Goal: Transaction & Acquisition: Book appointment/travel/reservation

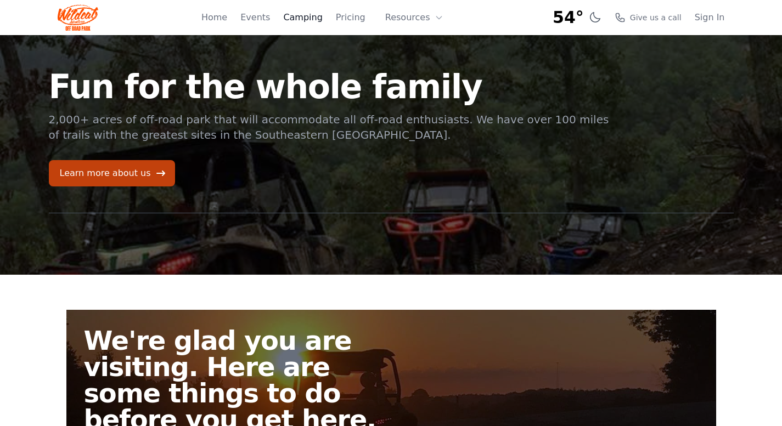
click at [306, 15] on link "Camping" at bounding box center [302, 17] width 39 height 13
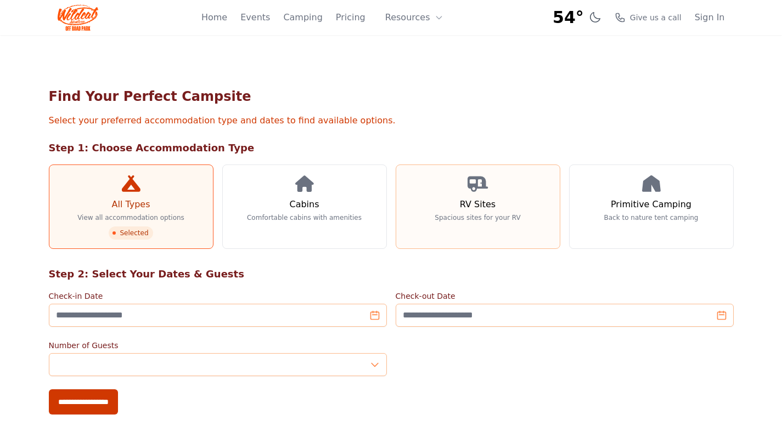
click at [483, 207] on link "RV Sites Spacious sites for your RV" at bounding box center [478, 207] width 165 height 85
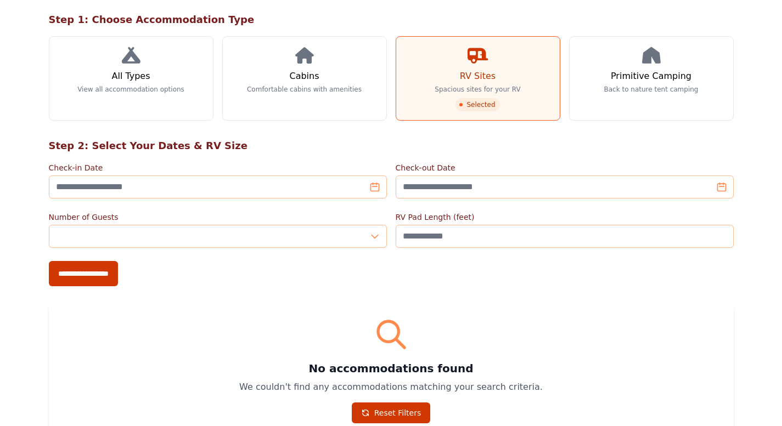
scroll to position [165, 0]
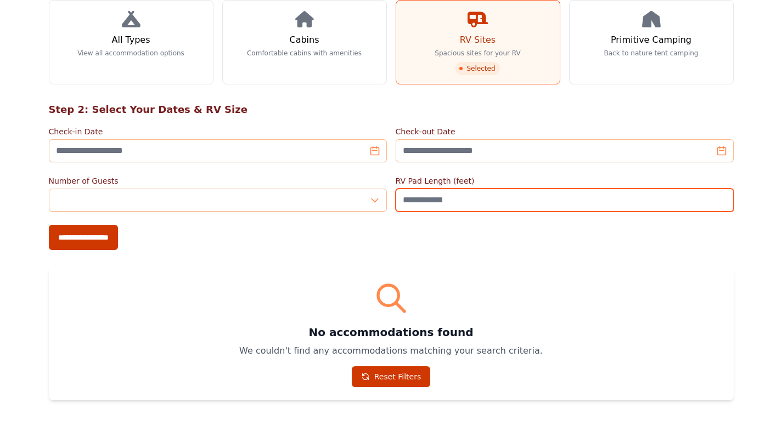
click at [722, 189] on input "**" at bounding box center [565, 200] width 338 height 23
drag, startPoint x: 429, startPoint y: 184, endPoint x: 398, endPoint y: 187, distance: 30.3
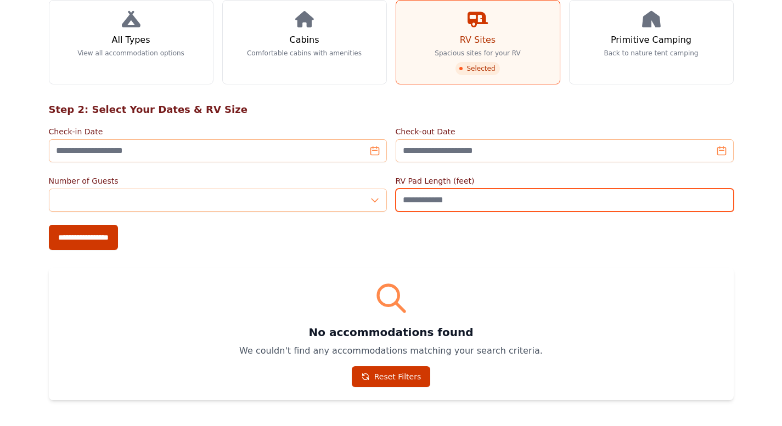
click at [398, 189] on input "**" at bounding box center [565, 200] width 338 height 23
type input "**"
click at [49, 225] on input "**********" at bounding box center [83, 237] width 69 height 25
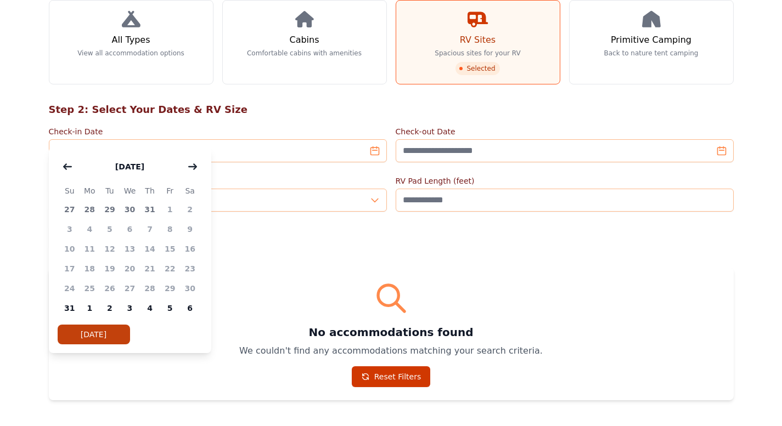
click at [269, 268] on div "No accommodations found We couldn't find any accommodations matching your searc…" at bounding box center [391, 334] width 685 height 133
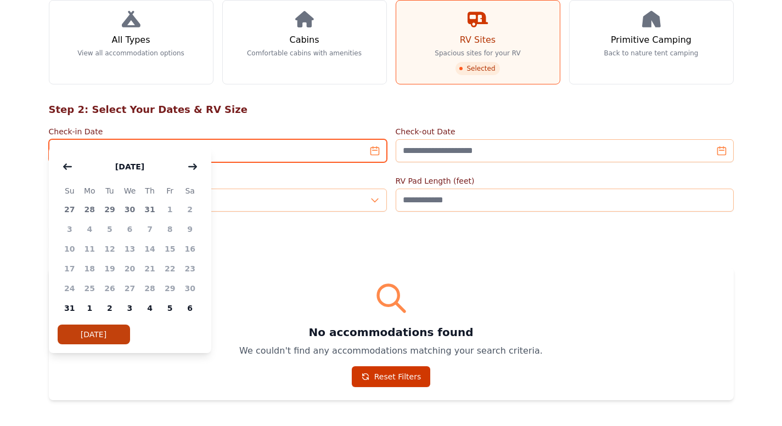
click at [377, 139] on input "Check-in Date" at bounding box center [218, 150] width 338 height 23
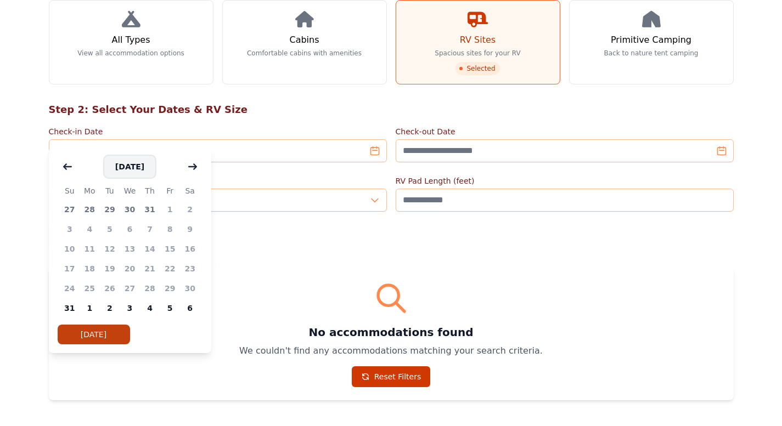
click at [133, 171] on button "August 2025" at bounding box center [129, 167] width 51 height 22
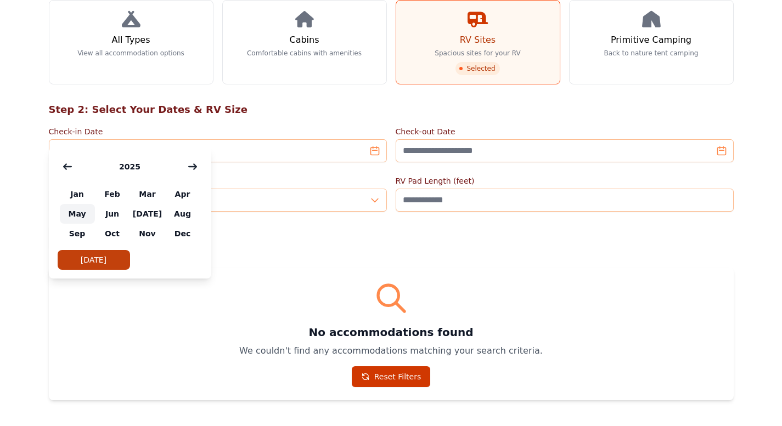
click at [82, 218] on span "May" at bounding box center [77, 214] width 35 height 20
click at [192, 165] on icon "button" at bounding box center [192, 166] width 9 height 9
click at [85, 213] on span "May" at bounding box center [77, 214] width 35 height 20
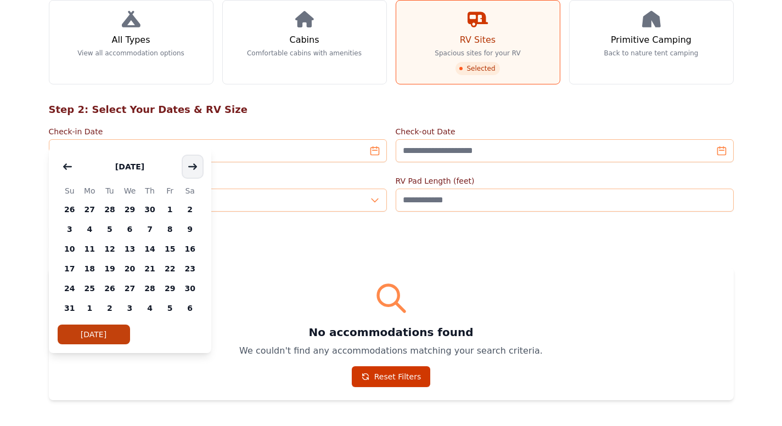
click at [194, 168] on icon "button" at bounding box center [193, 166] width 8 height 5
click at [189, 214] on span "6" at bounding box center [190, 210] width 20 height 20
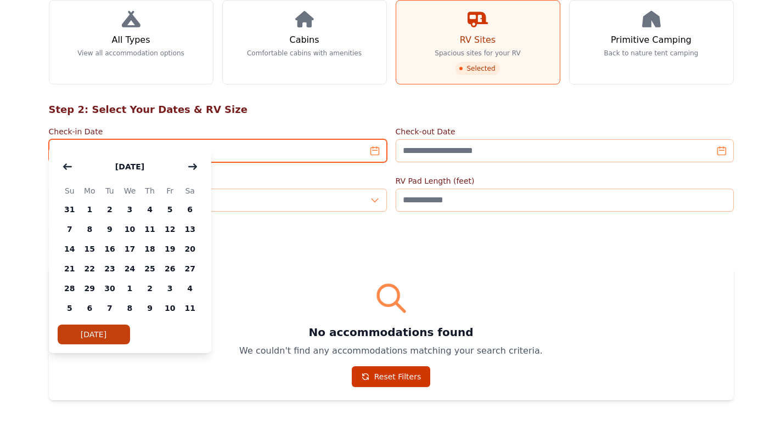
type input "**********"
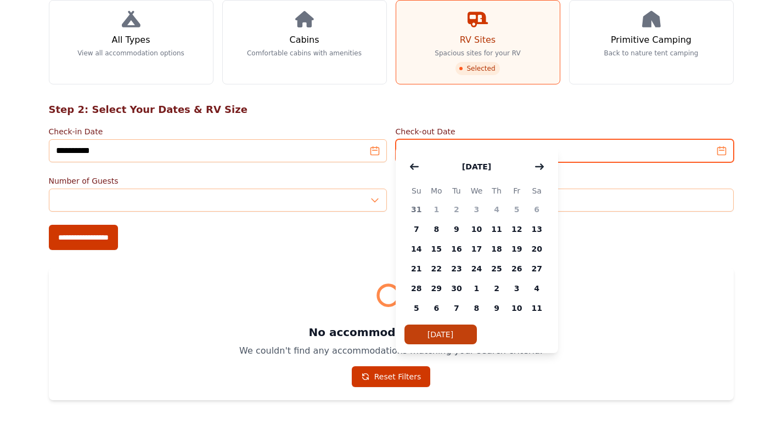
click at [722, 139] on input "Check-out Date" at bounding box center [565, 150] width 338 height 23
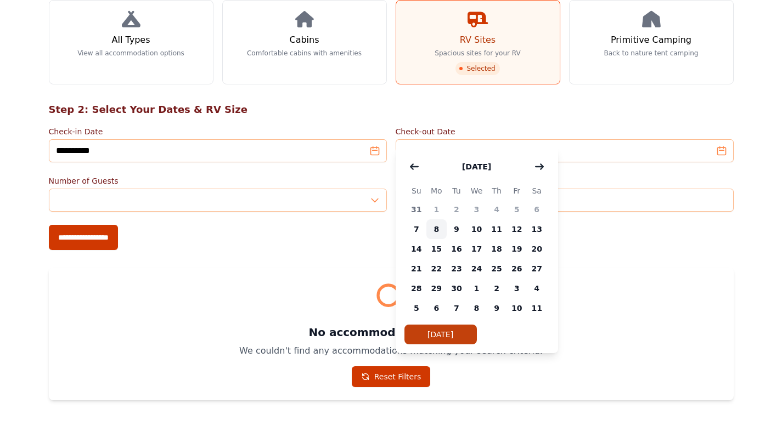
click at [439, 230] on span "8" at bounding box center [436, 230] width 20 height 20
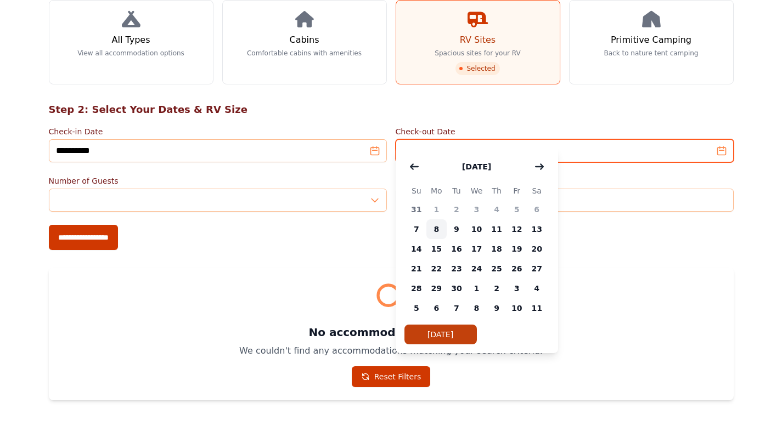
type input "**********"
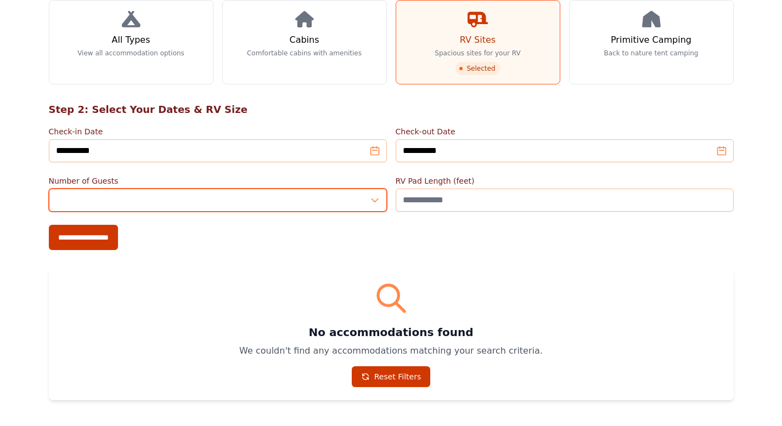
click at [377, 189] on input "*" at bounding box center [218, 200] width 338 height 23
click at [375, 189] on input "*" at bounding box center [218, 200] width 338 height 23
type input "*"
click at [376, 189] on input "*" at bounding box center [218, 200] width 338 height 23
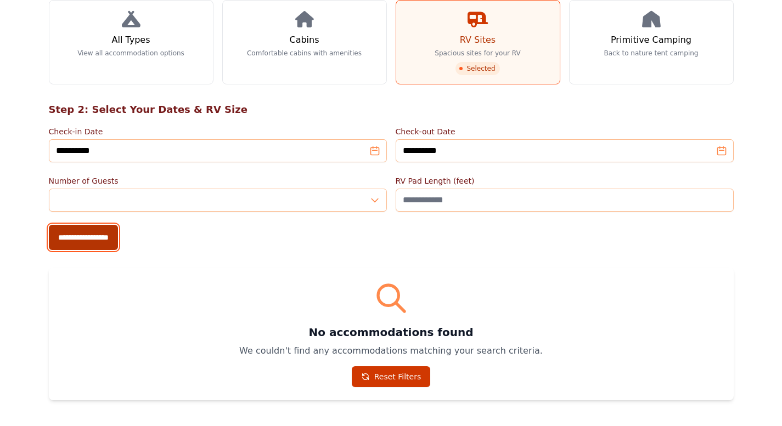
click at [89, 225] on input "**********" at bounding box center [83, 237] width 69 height 25
type input "**********"
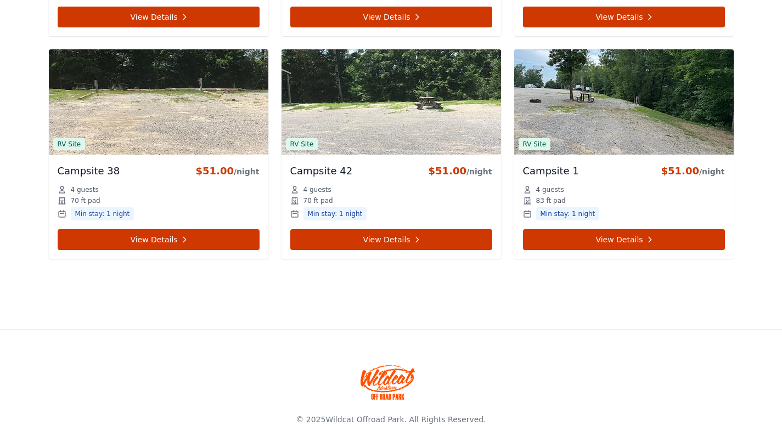
scroll to position [3200, 0]
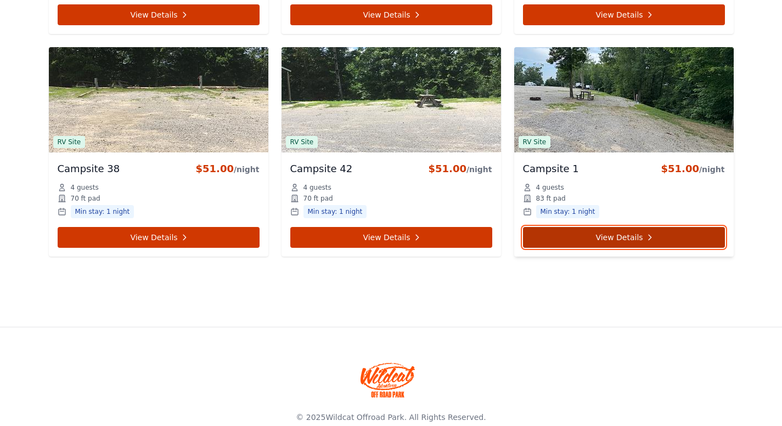
click at [610, 227] on link "View Details" at bounding box center [624, 237] width 202 height 21
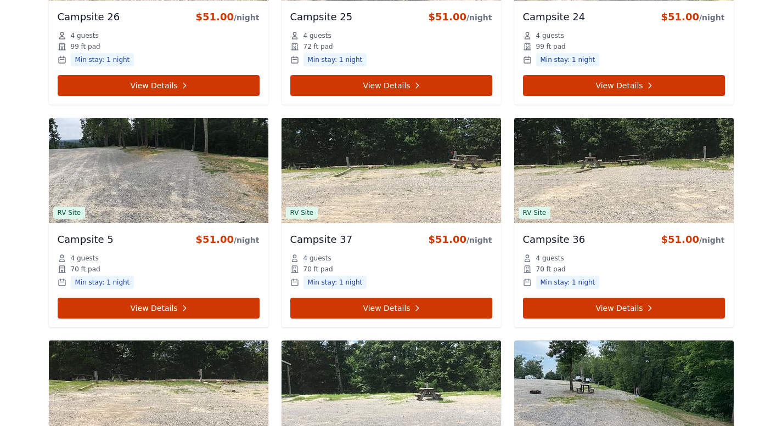
scroll to position [2925, 0]
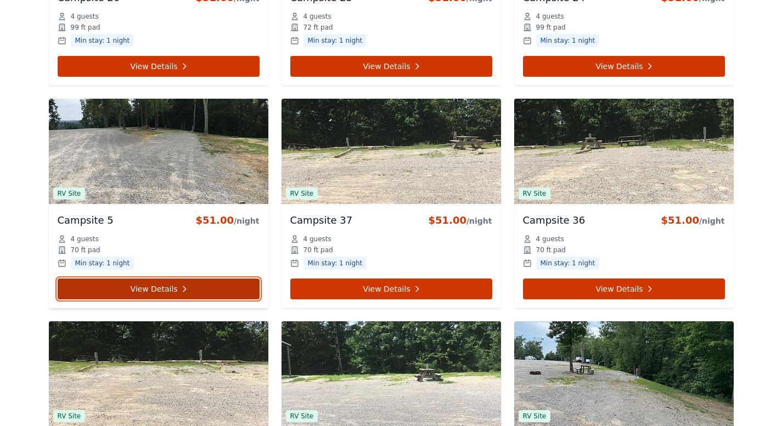
click at [114, 279] on link "View Details" at bounding box center [159, 289] width 202 height 21
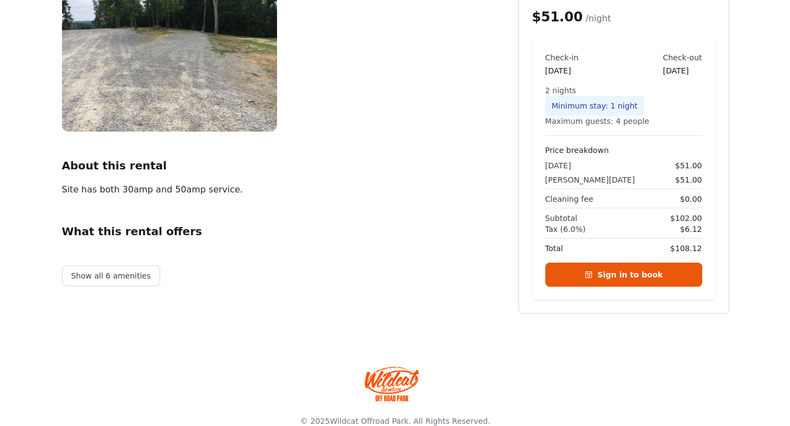
scroll to position [165, 0]
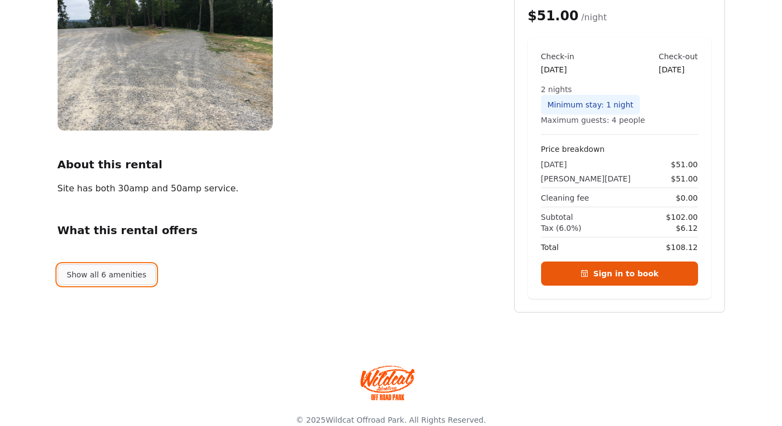
click at [100, 271] on button "Show all 6 amenities" at bounding box center [107, 275] width 98 height 21
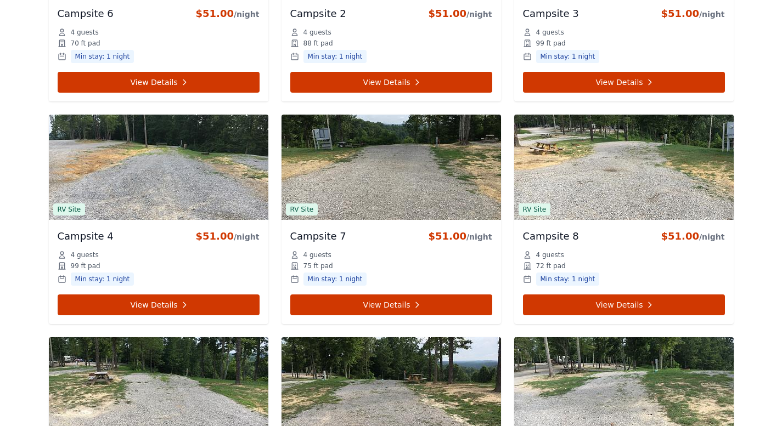
scroll to position [675, 0]
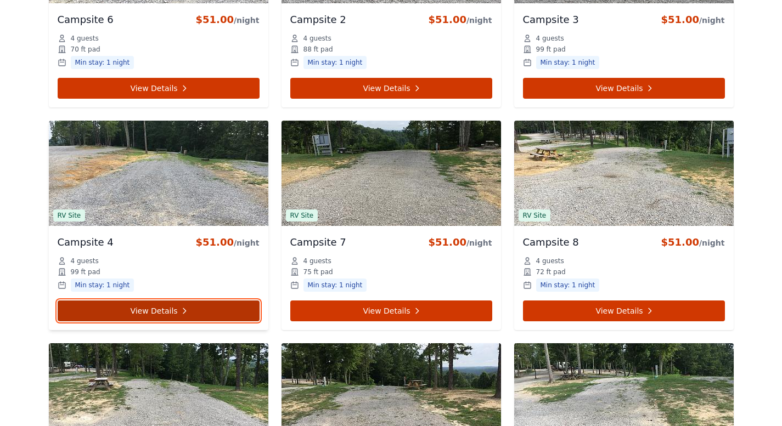
click at [165, 301] on link "View Details" at bounding box center [159, 311] width 202 height 21
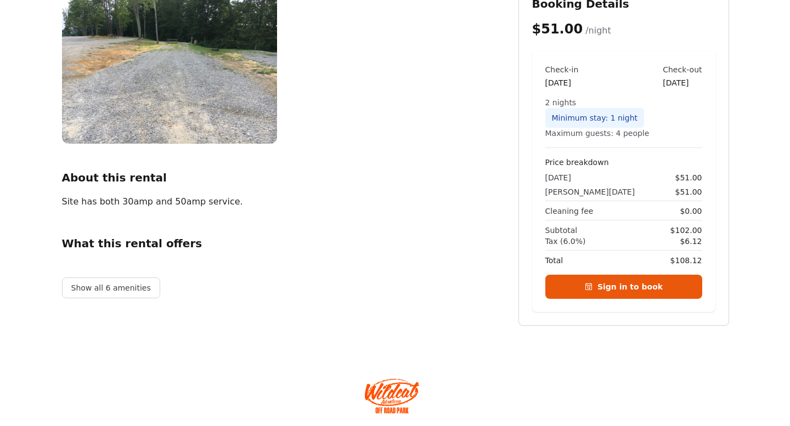
scroll to position [165, 0]
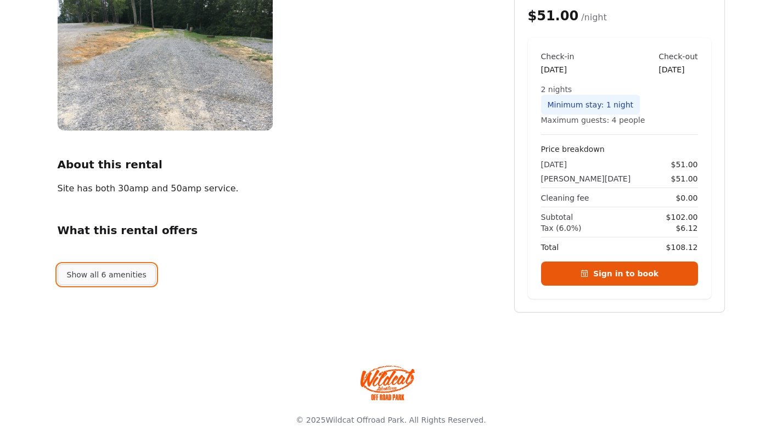
click at [115, 279] on button "Show all 6 amenities" at bounding box center [107, 275] width 98 height 21
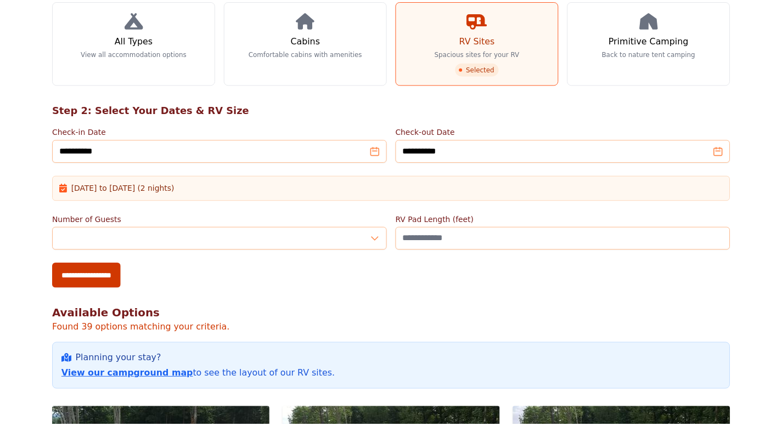
scroll to position [675, 0]
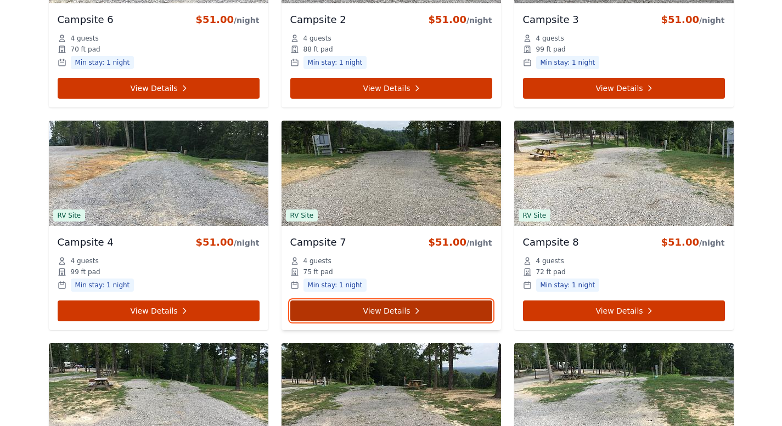
click at [387, 301] on link "View Details" at bounding box center [391, 311] width 202 height 21
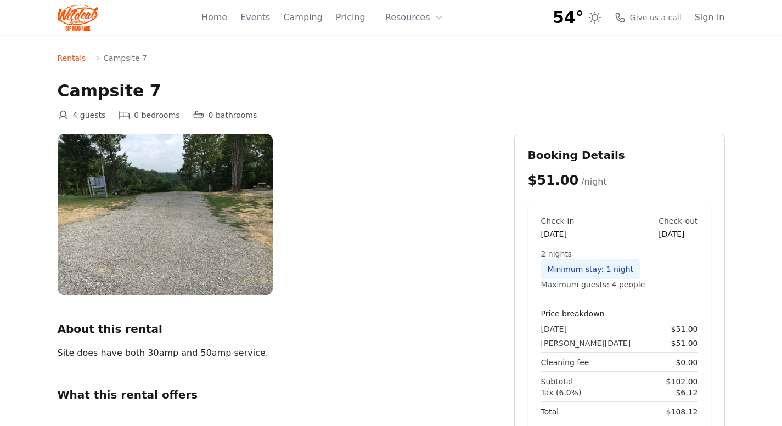
click at [136, 396] on h2 "What this rental offers" at bounding box center [277, 394] width 439 height 15
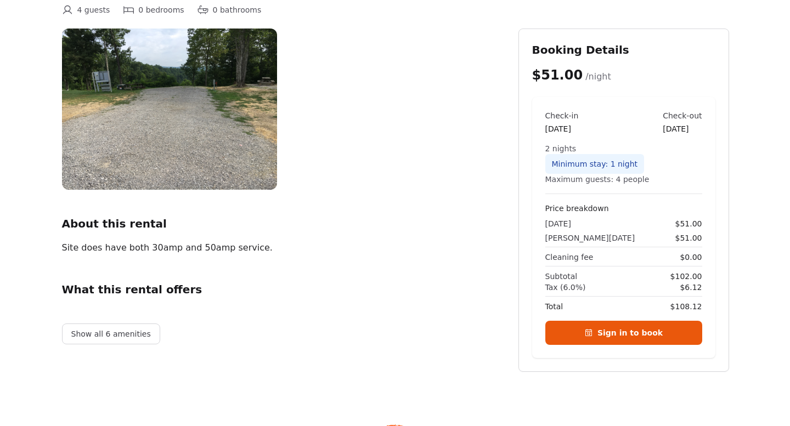
scroll to position [110, 0]
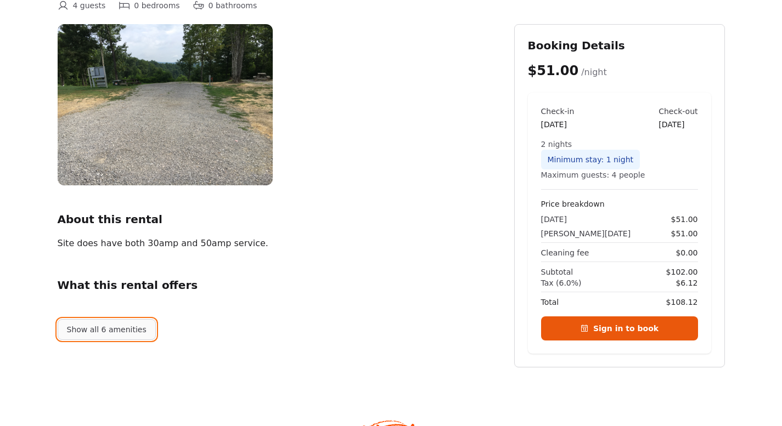
click at [117, 334] on button "Show all 6 amenities" at bounding box center [107, 329] width 98 height 21
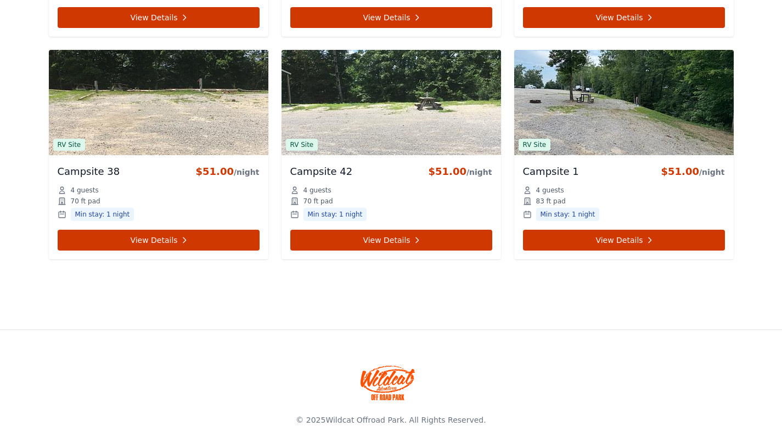
scroll to position [3200, 0]
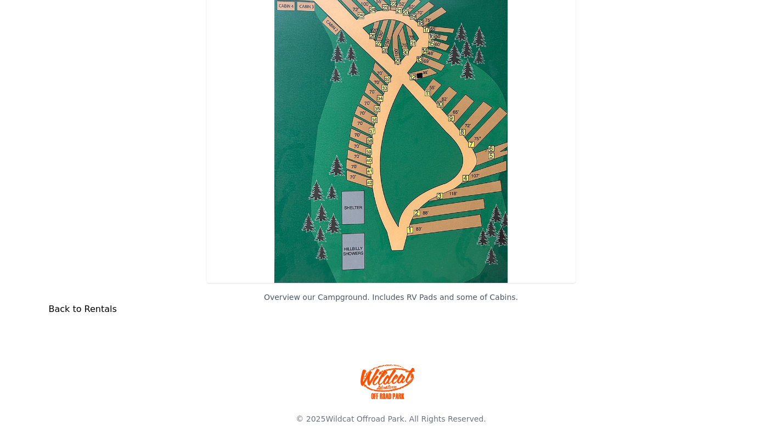
scroll to position [176, 0]
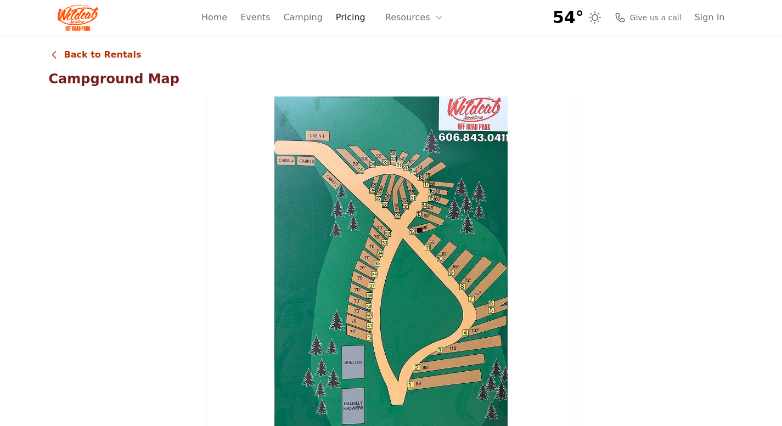
click at [359, 14] on link "Pricing" at bounding box center [351, 17] width 30 height 13
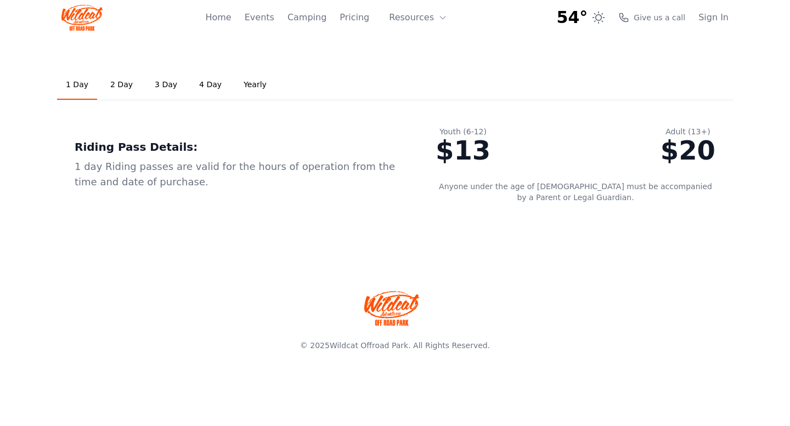
click at [156, 84] on link "3 Day" at bounding box center [166, 85] width 40 height 30
click at [239, 84] on link "Yearly" at bounding box center [255, 85] width 41 height 30
click at [156, 90] on link "3 Day" at bounding box center [166, 85] width 40 height 30
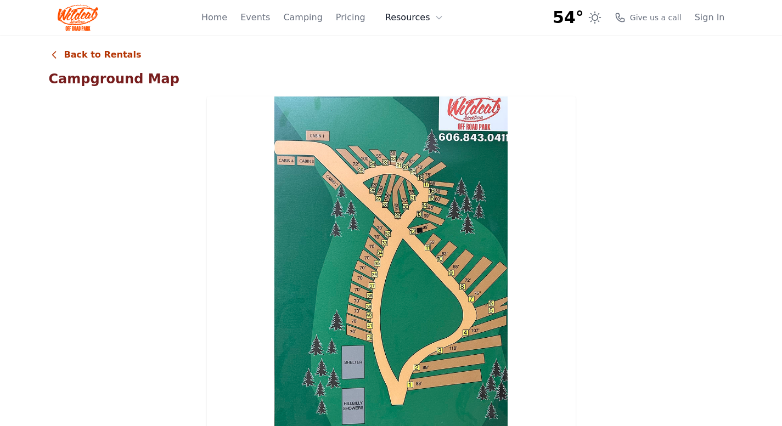
click at [419, 19] on button "Resources" at bounding box center [414, 18] width 71 height 22
click at [270, 20] on link "Events" at bounding box center [255, 17] width 30 height 13
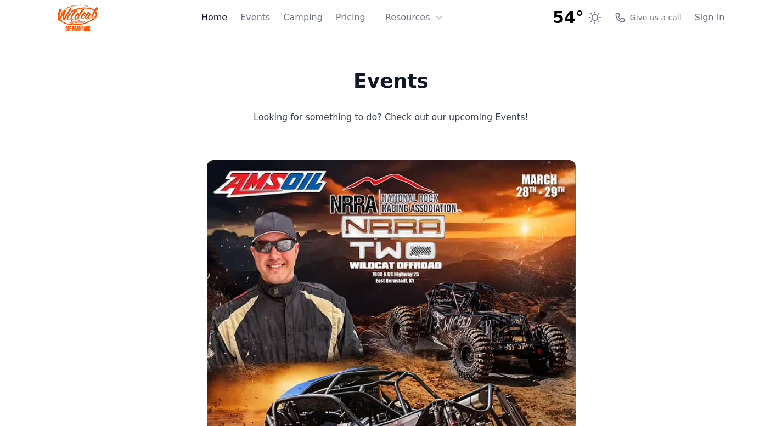
click at [227, 16] on link "Home" at bounding box center [214, 17] width 26 height 13
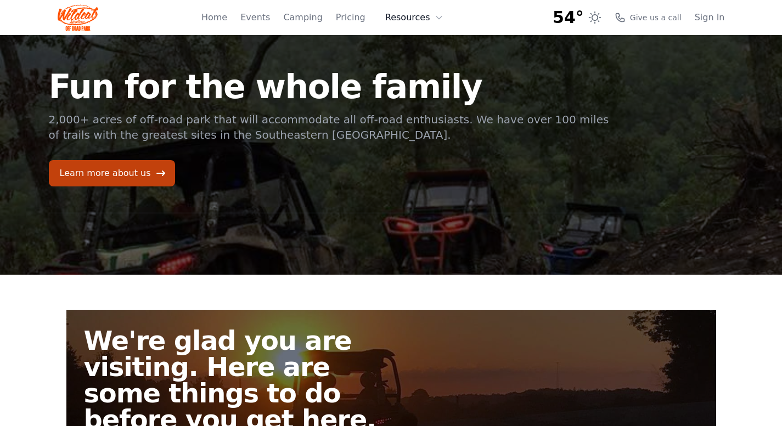
click at [412, 15] on button "Resources" at bounding box center [414, 18] width 71 height 22
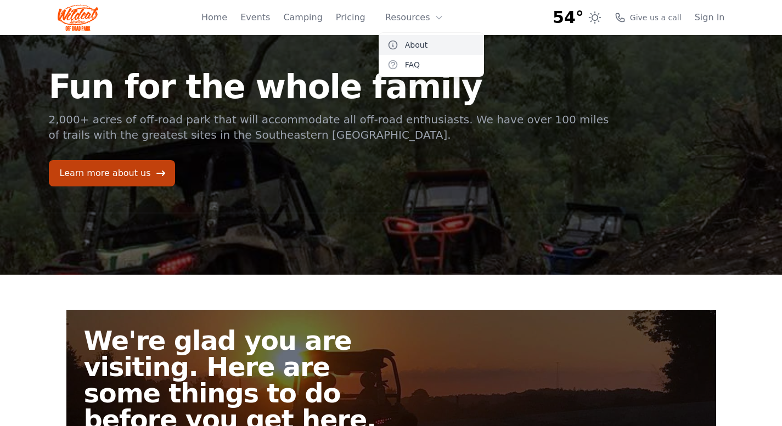
click at [414, 44] on link "About" at bounding box center [431, 45] width 105 height 20
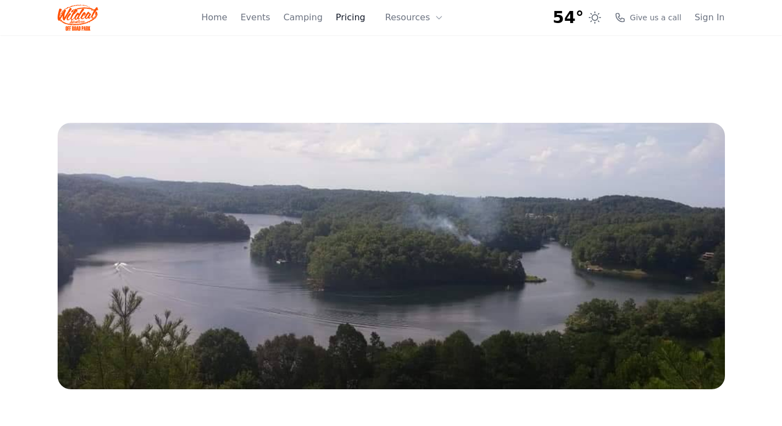
click at [355, 19] on link "Pricing" at bounding box center [351, 17] width 30 height 13
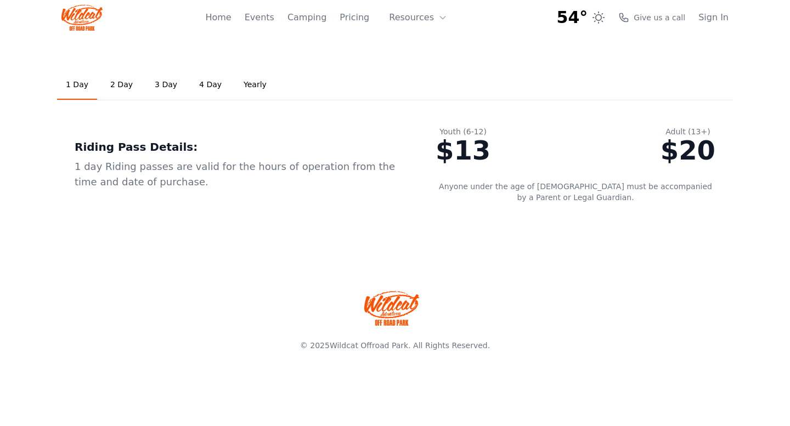
click at [116, 85] on link "2 Day" at bounding box center [122, 85] width 40 height 30
click at [168, 89] on link "3 Day" at bounding box center [166, 85] width 40 height 30
click at [206, 86] on link "4 Day" at bounding box center [210, 85] width 40 height 30
click at [311, 21] on link "Camping" at bounding box center [307, 17] width 39 height 13
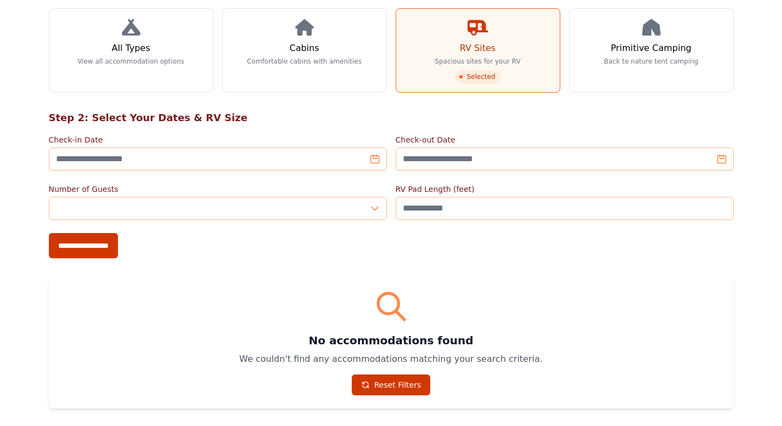
scroll to position [165, 0]
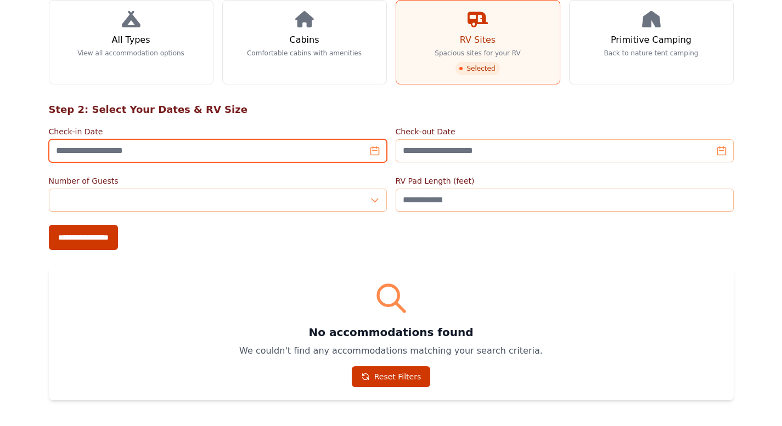
click at [377, 139] on input "Check-in Date" at bounding box center [218, 150] width 338 height 23
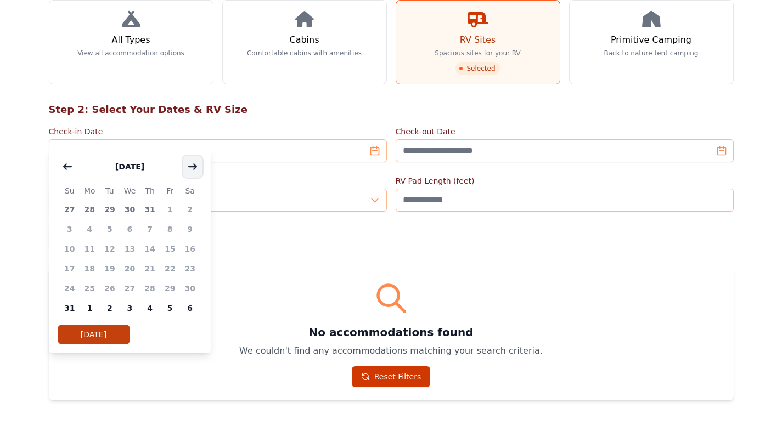
click at [192, 166] on icon "button" at bounding box center [193, 166] width 8 height 5
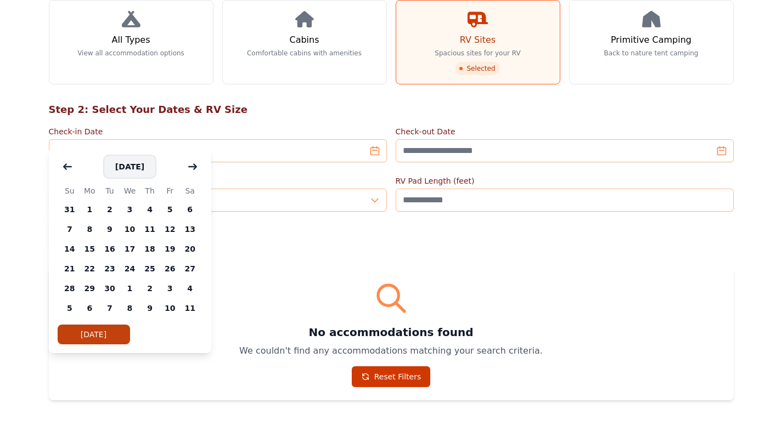
click at [141, 171] on button "September 2025" at bounding box center [129, 167] width 51 height 22
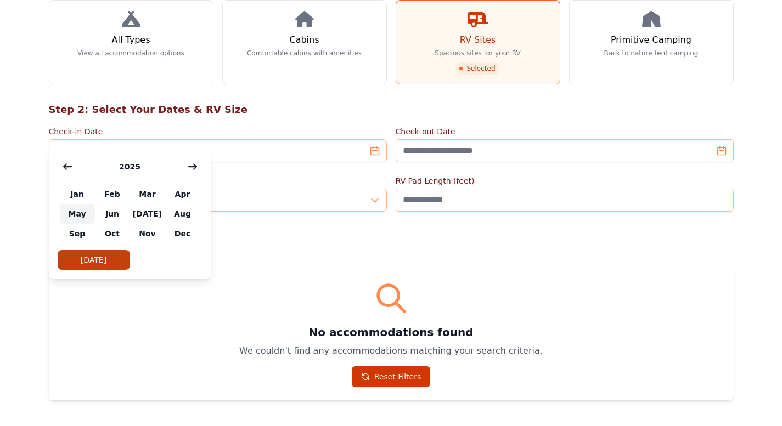
click at [83, 219] on span "May" at bounding box center [77, 214] width 35 height 20
click at [192, 168] on icon "button" at bounding box center [192, 166] width 9 height 9
click at [82, 217] on span "May" at bounding box center [77, 214] width 35 height 20
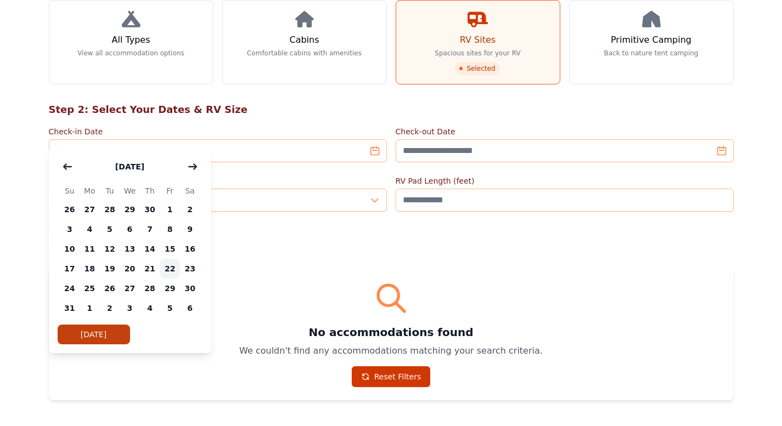
click at [171, 271] on span "22" at bounding box center [170, 269] width 20 height 20
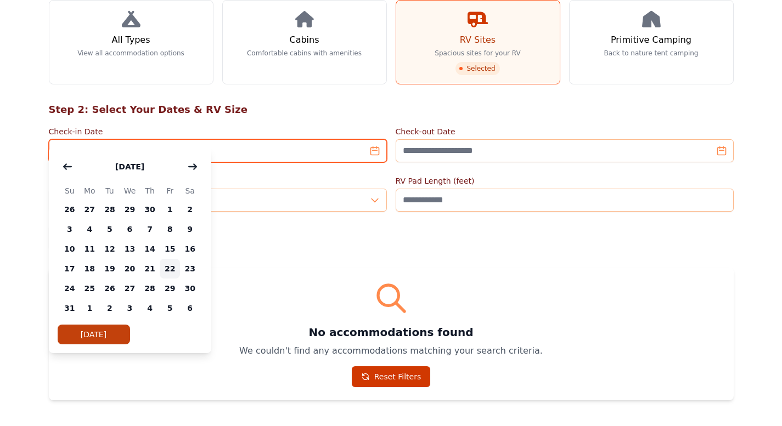
type input "**********"
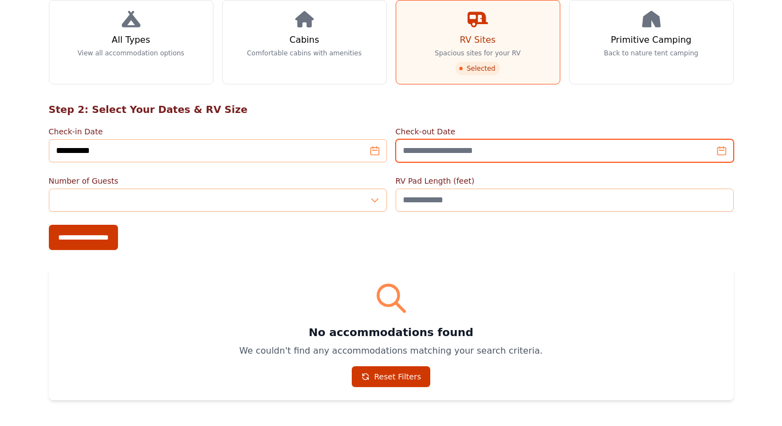
click at [721, 139] on input "Check-out Date" at bounding box center [565, 150] width 338 height 23
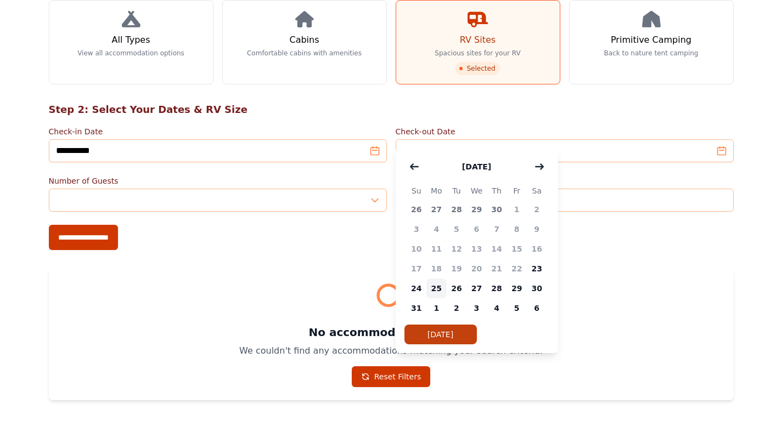
click at [435, 291] on span "25" at bounding box center [436, 289] width 20 height 20
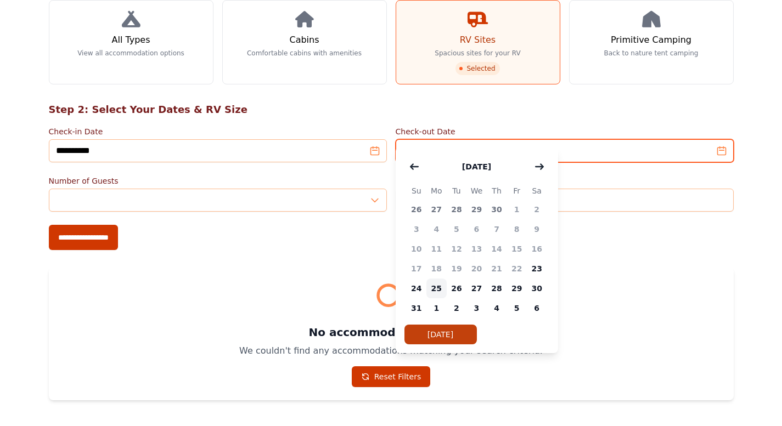
type input "**********"
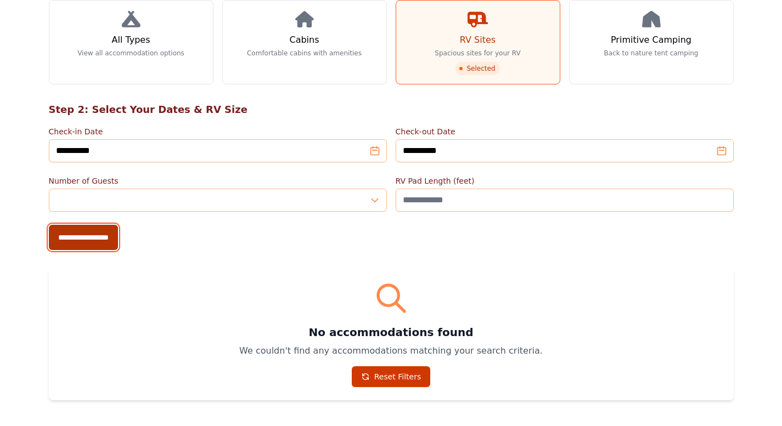
click at [100, 226] on input "**********" at bounding box center [83, 237] width 69 height 25
type input "**********"
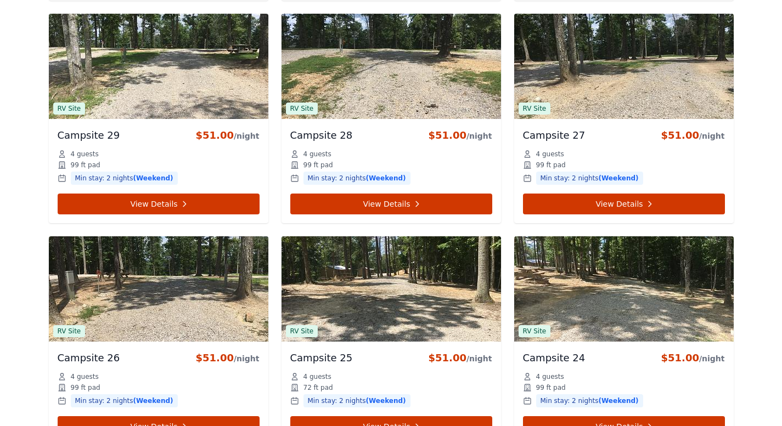
scroll to position [2634, 0]
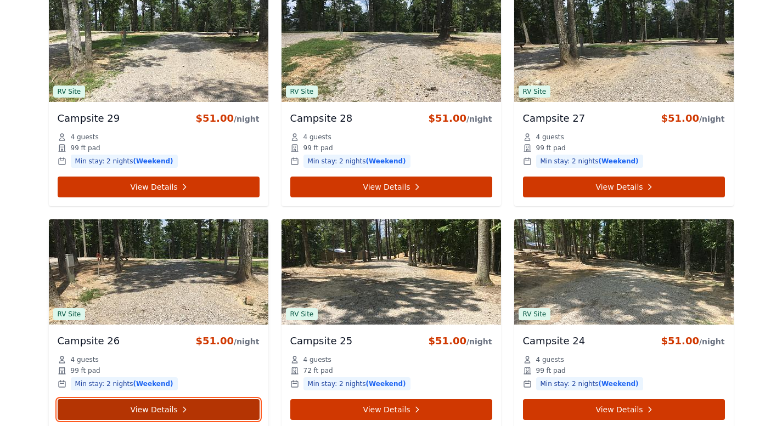
click at [159, 400] on link "View Details" at bounding box center [159, 410] width 202 height 21
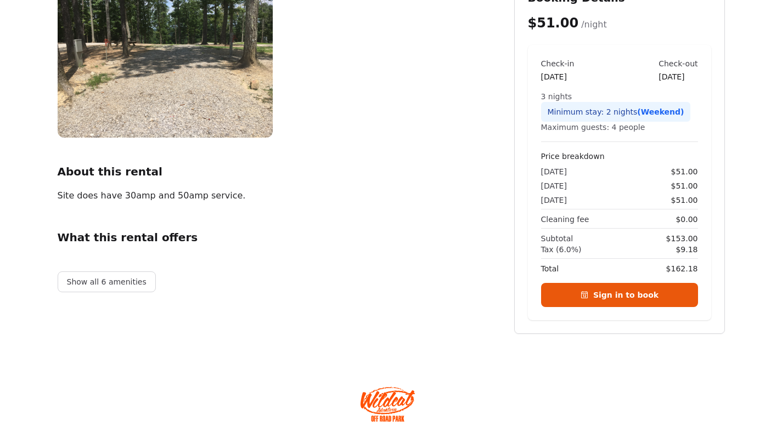
scroll to position [165, 0]
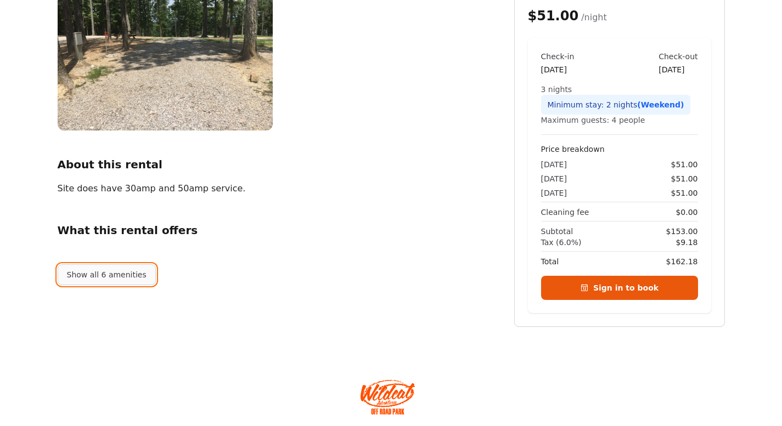
click at [111, 277] on button "Show all 6 amenities" at bounding box center [107, 275] width 98 height 21
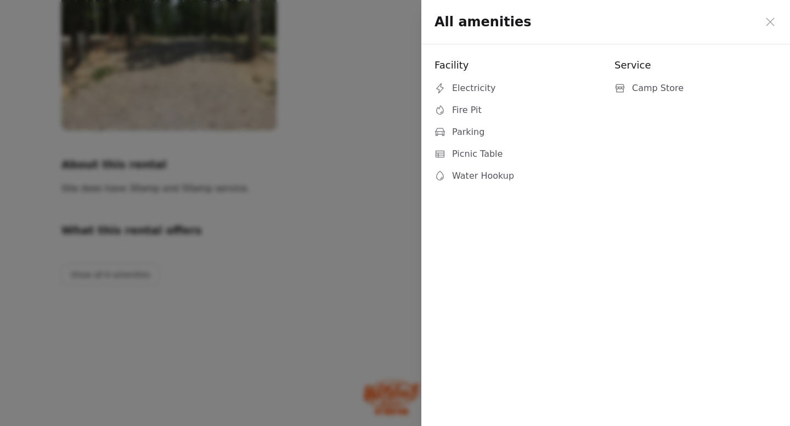
click at [113, 277] on div at bounding box center [395, 213] width 790 height 426
click at [768, 22] on icon at bounding box center [770, 21] width 13 height 13
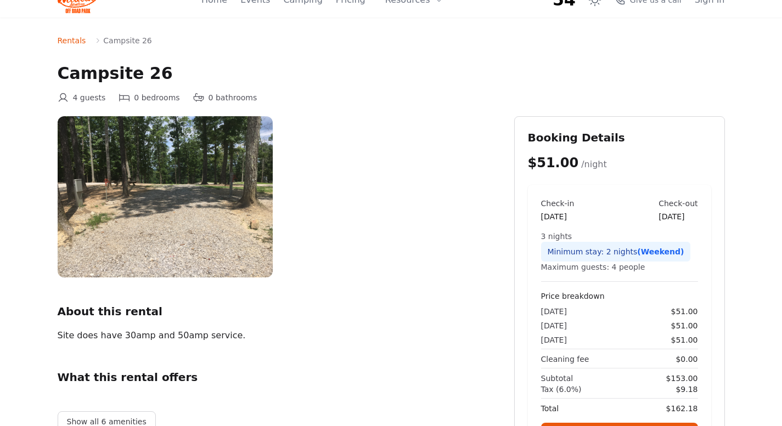
scroll to position [0, 0]
